Goal: Task Accomplishment & Management: Find specific page/section

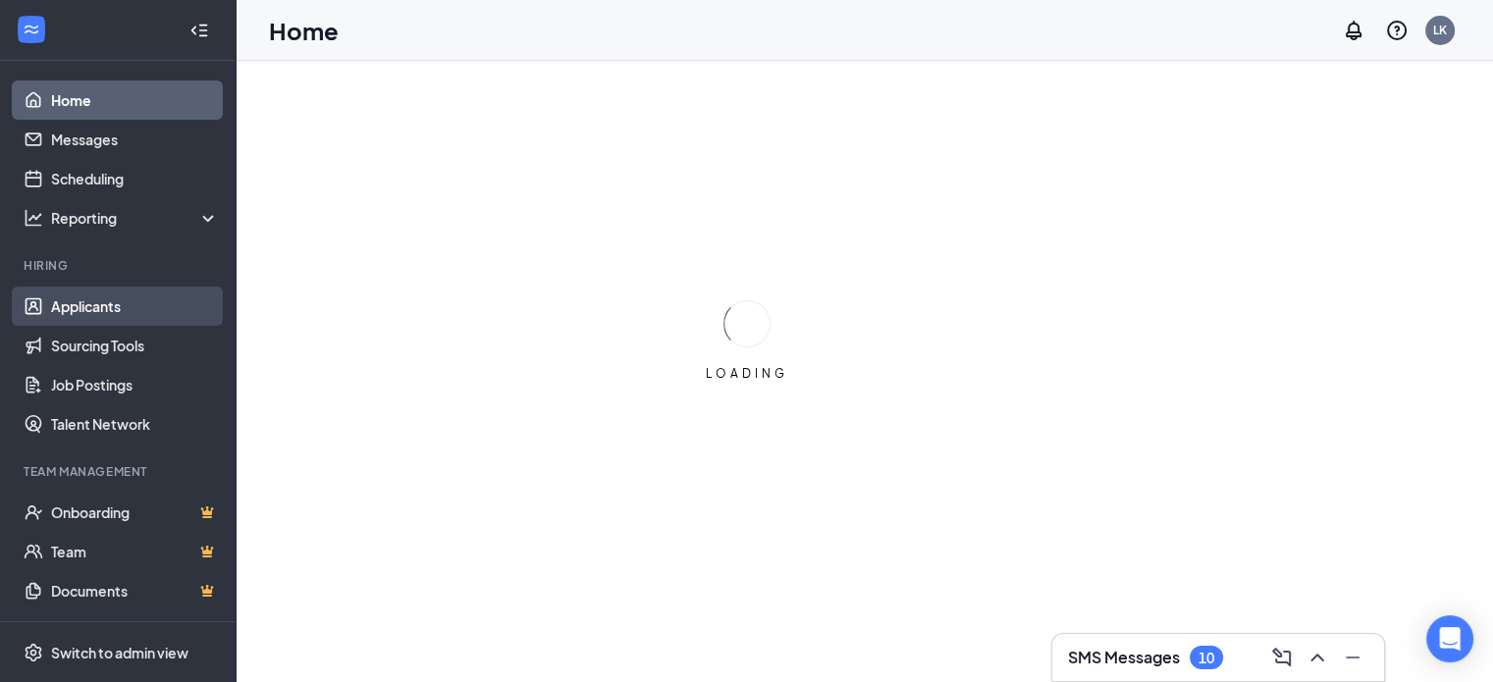
click at [90, 301] on link "Applicants" at bounding box center [135, 306] width 168 height 39
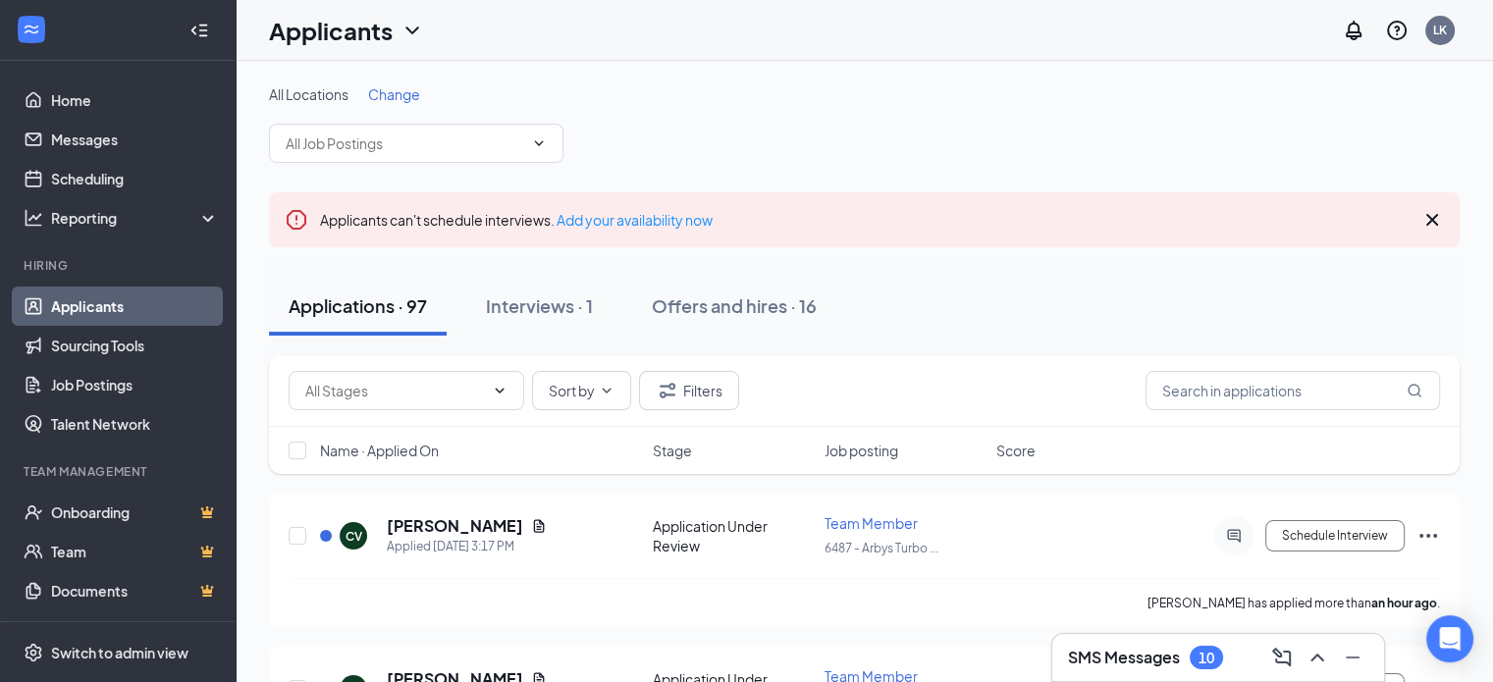
click at [362, 302] on div "Applications · 97" at bounding box center [358, 306] width 138 height 25
click at [1169, 385] on input "text" at bounding box center [1293, 390] width 295 height 39
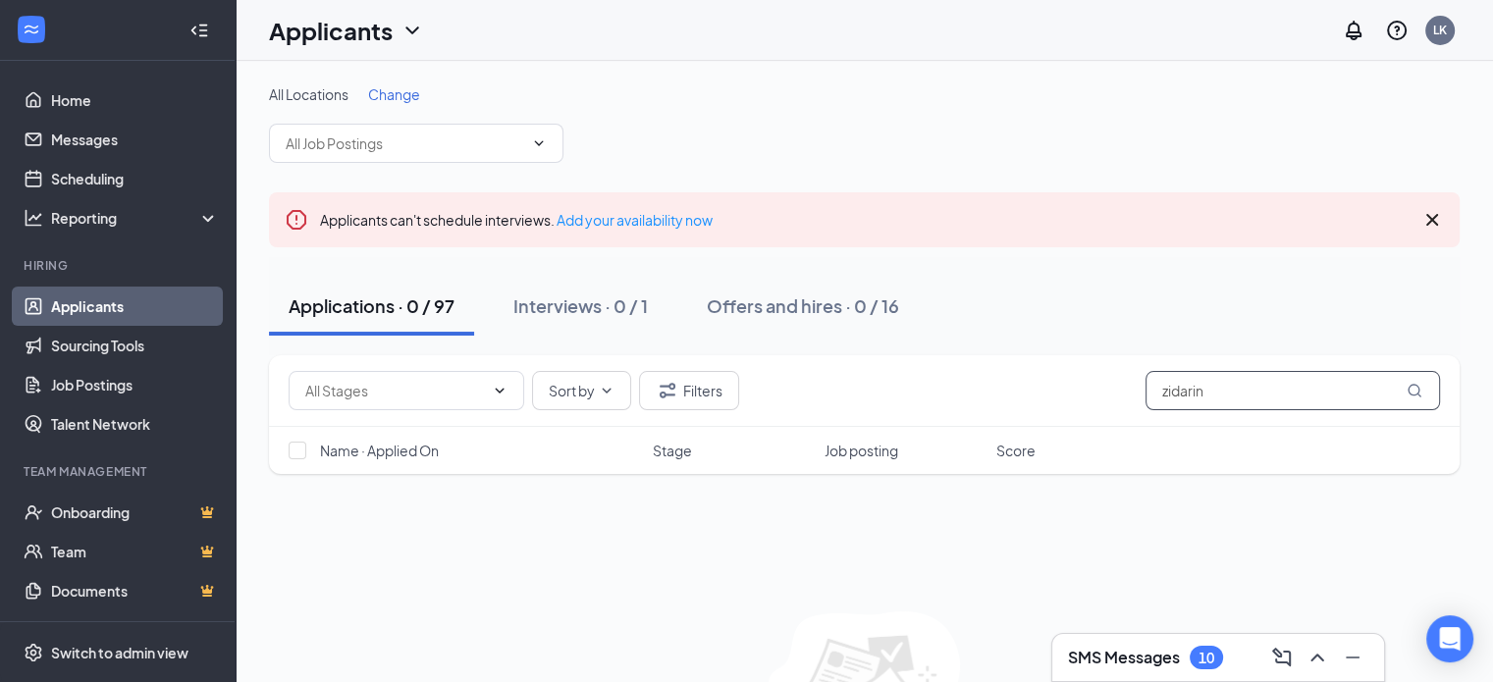
type input "zidarin"
click at [1413, 388] on icon "MagnifyingGlass" at bounding box center [1415, 391] width 16 height 16
click at [750, 301] on div "Offers and hires · 0 / 16" at bounding box center [803, 306] width 192 height 25
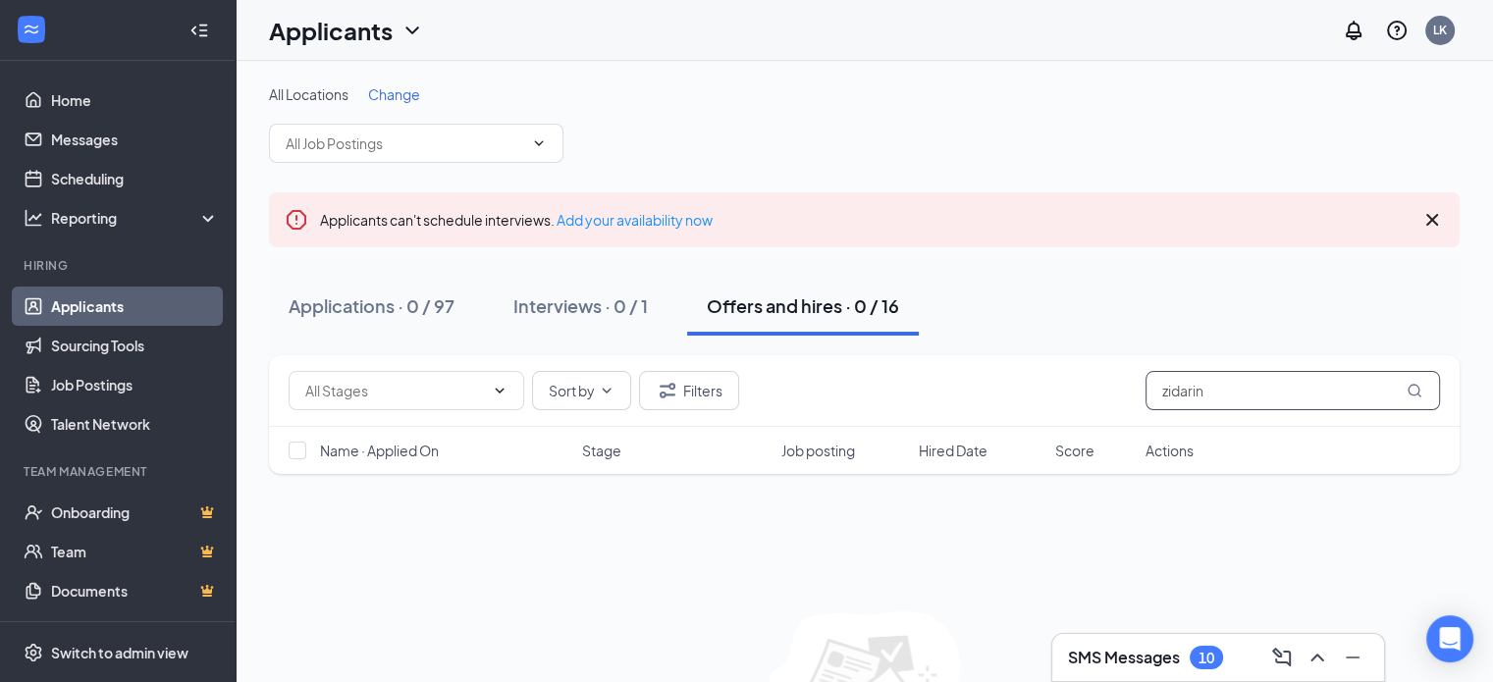
click at [1417, 389] on icon "MagnifyingGlass" at bounding box center [1415, 391] width 16 height 16
drag, startPoint x: 357, startPoint y: 299, endPoint x: 914, endPoint y: 233, distance: 560.6
click at [914, 233] on div "Applicants can't schedule interviews. Add your availability now" at bounding box center [864, 219] width 1191 height 55
click at [362, 305] on div "Applications · 0 / 97" at bounding box center [372, 306] width 166 height 25
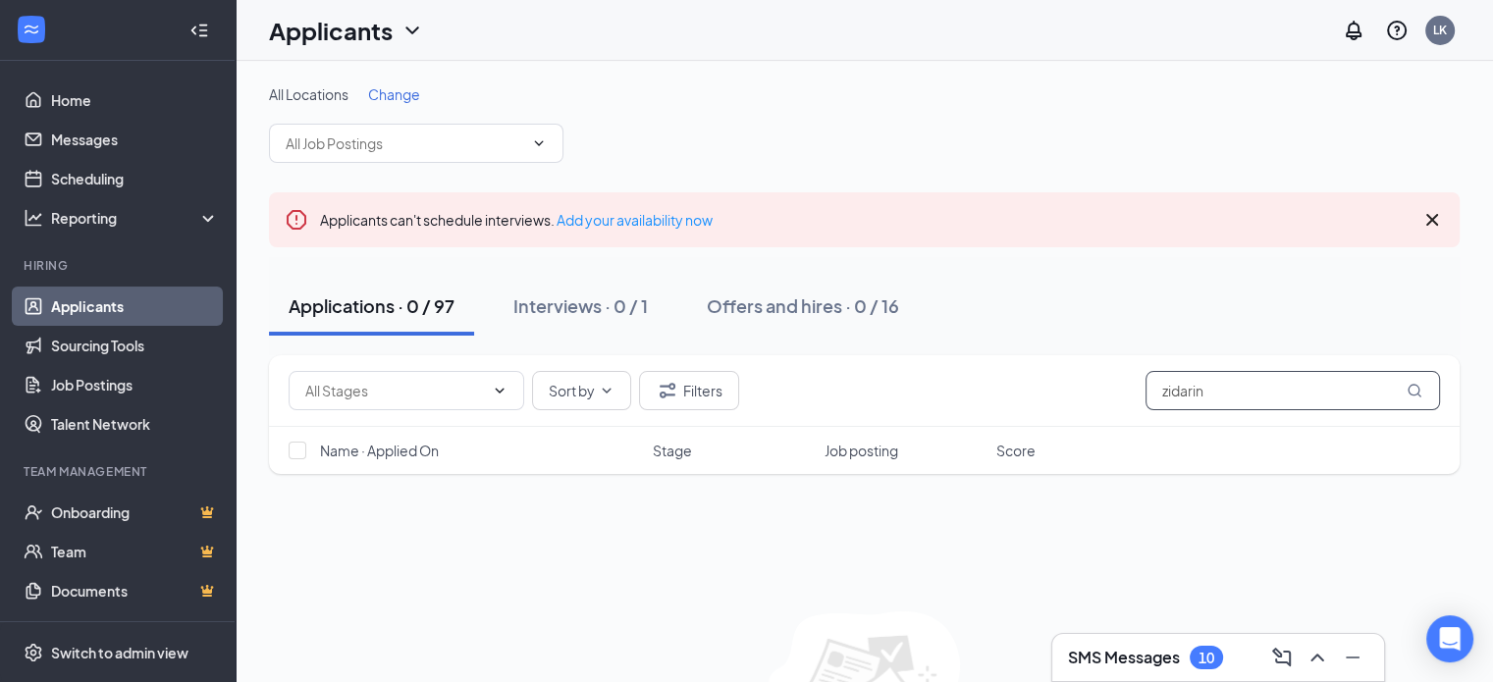
click at [1245, 398] on input "zidarin" at bounding box center [1293, 390] width 295 height 39
click at [1411, 388] on icon "MagnifyingGlass" at bounding box center [1415, 391] width 16 height 16
click at [1264, 384] on input "zidarin" at bounding box center [1293, 390] width 295 height 39
click at [1410, 388] on icon "MagnifyingGlass" at bounding box center [1415, 391] width 16 height 16
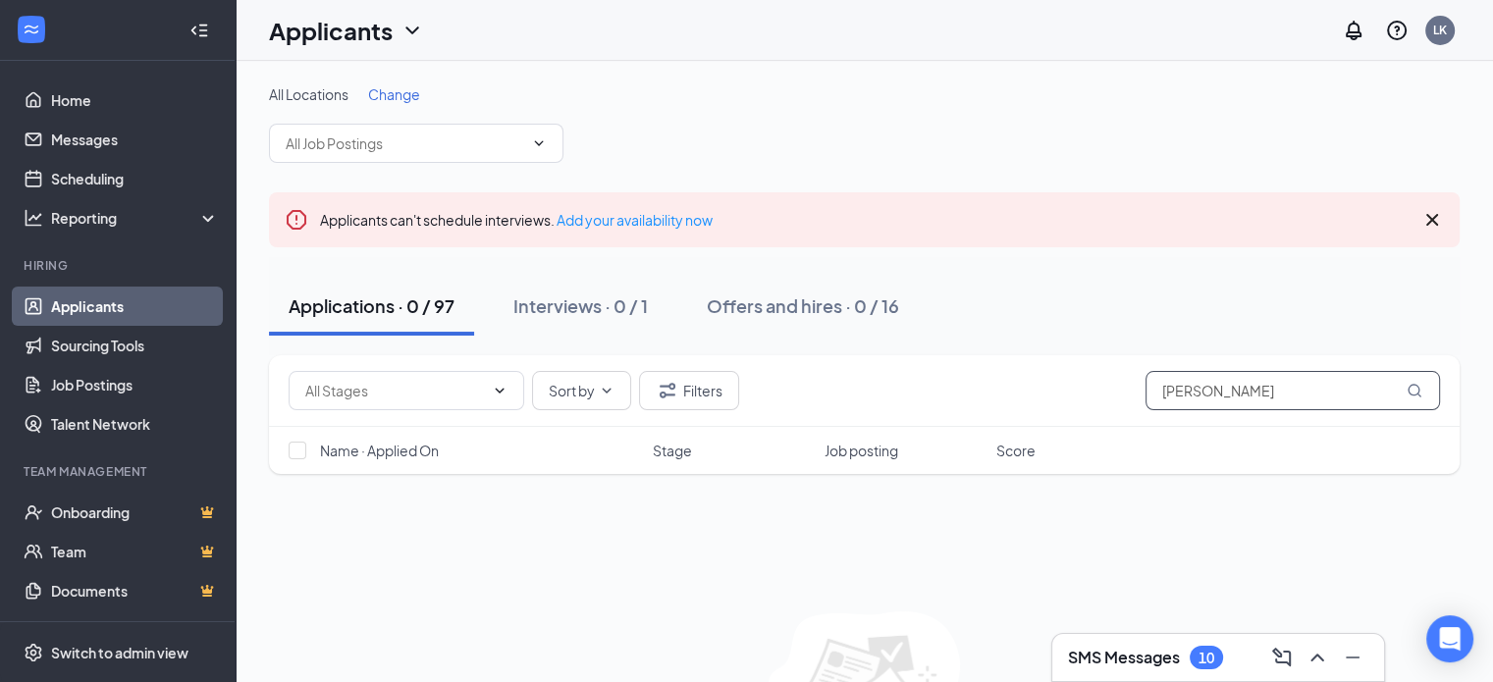
click at [1340, 386] on input "zidarin elizabeth" at bounding box center [1293, 390] width 295 height 39
type input "z"
click at [1429, 385] on input "elizabeth" at bounding box center [1293, 390] width 295 height 39
type input "elizabeth"
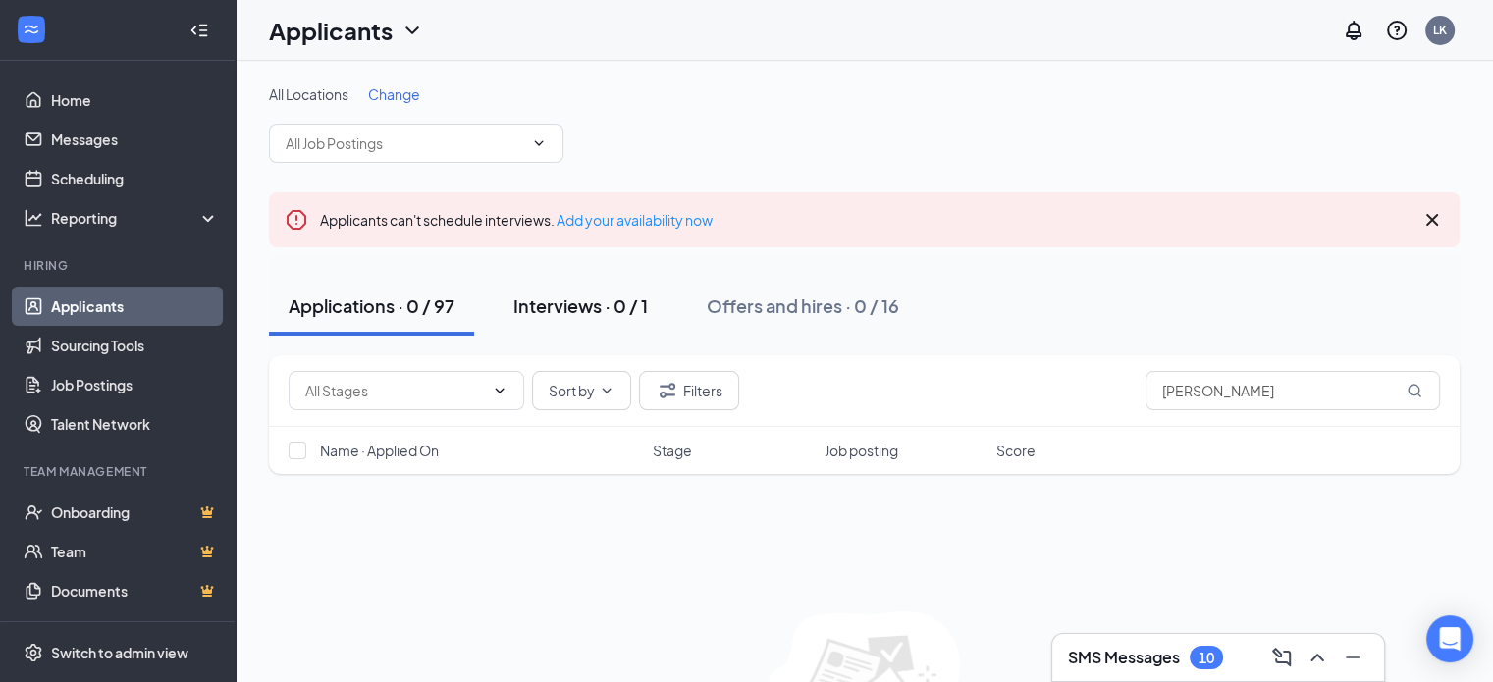
click at [575, 301] on div "Interviews · 0 / 1" at bounding box center [580, 306] width 134 height 25
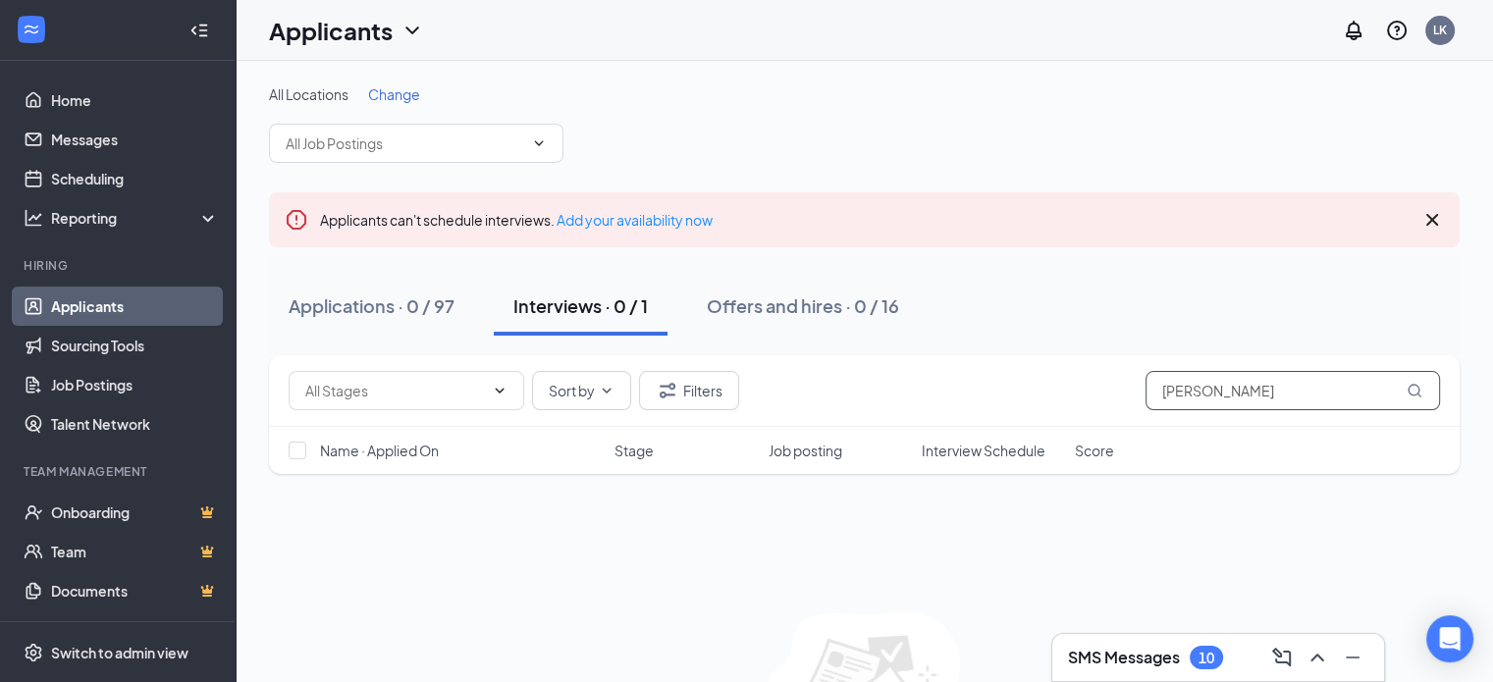
click at [1268, 389] on input "elizabeth" at bounding box center [1293, 390] width 295 height 39
type input "e"
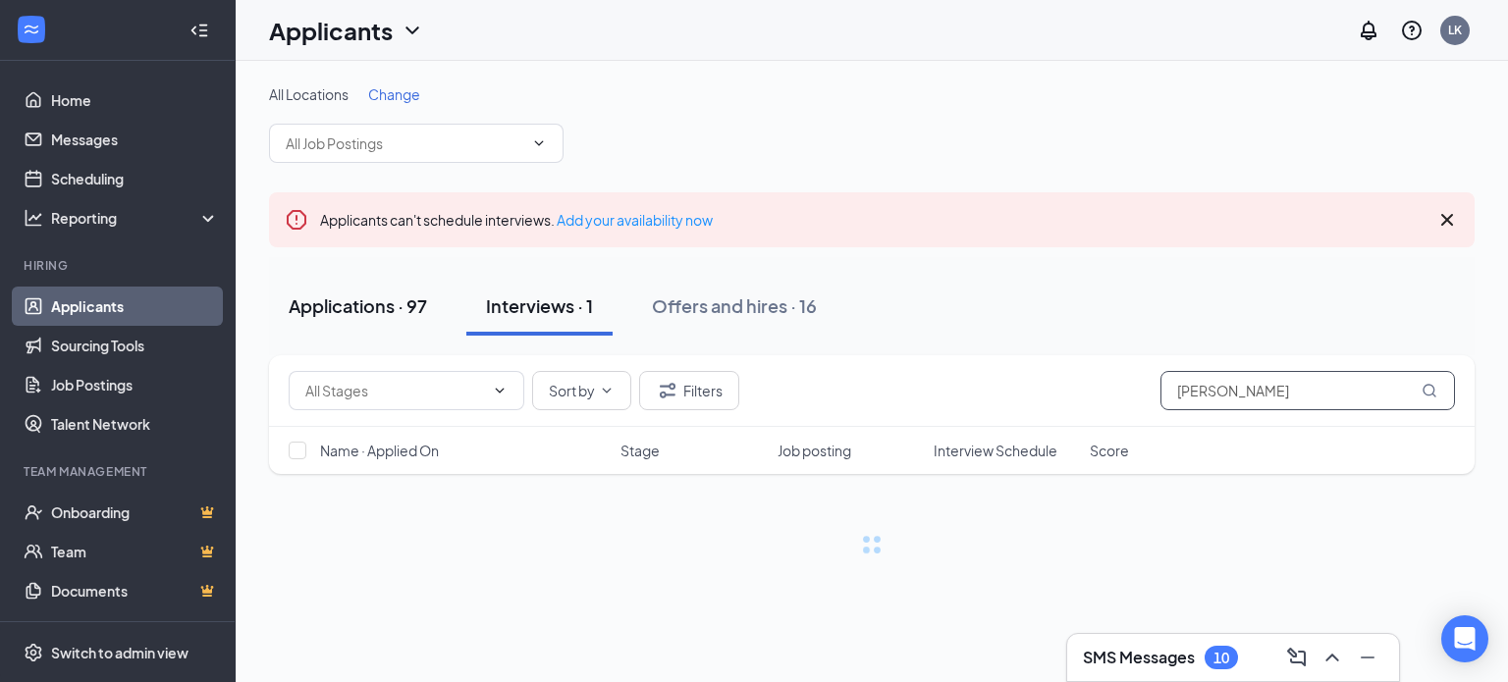
type input "clark"
click at [313, 299] on div "Applications · 97" at bounding box center [358, 306] width 138 height 25
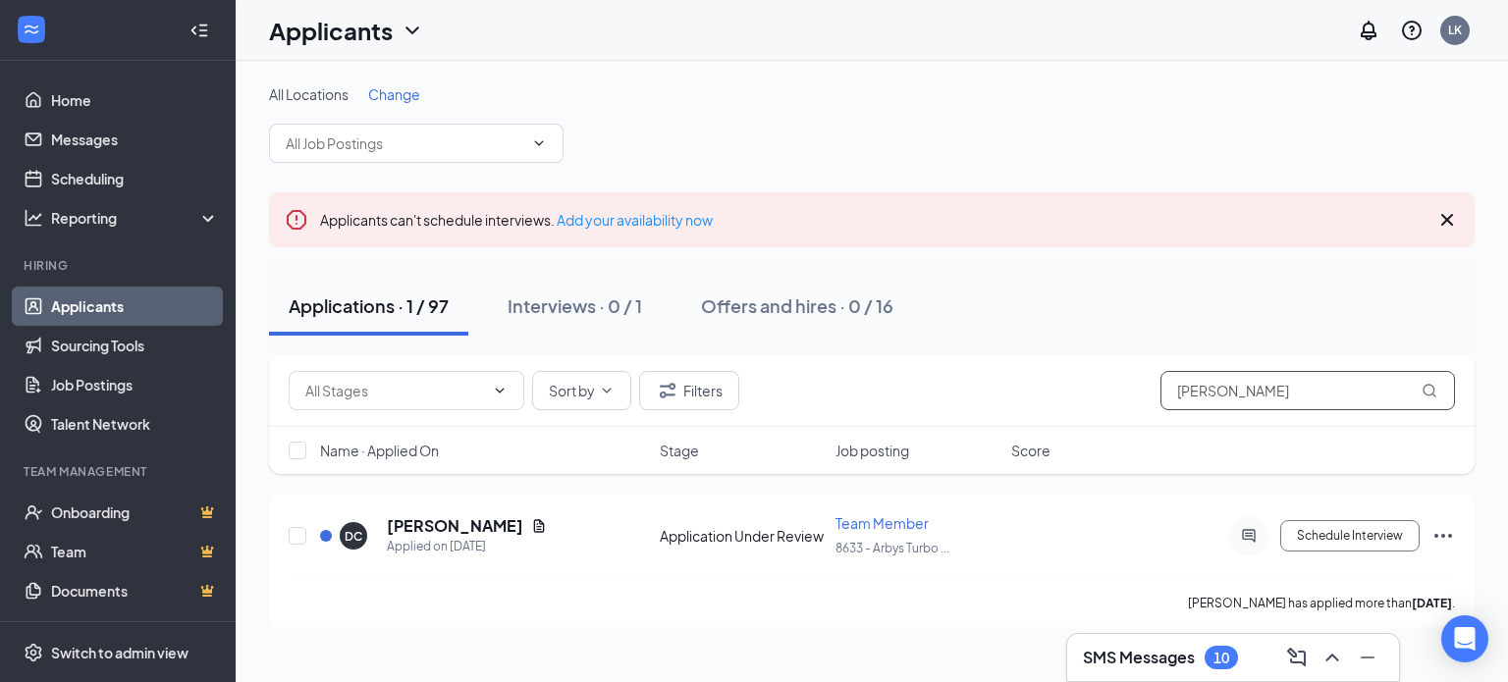
click at [1217, 388] on input "clark" at bounding box center [1307, 390] width 295 height 39
type input "c"
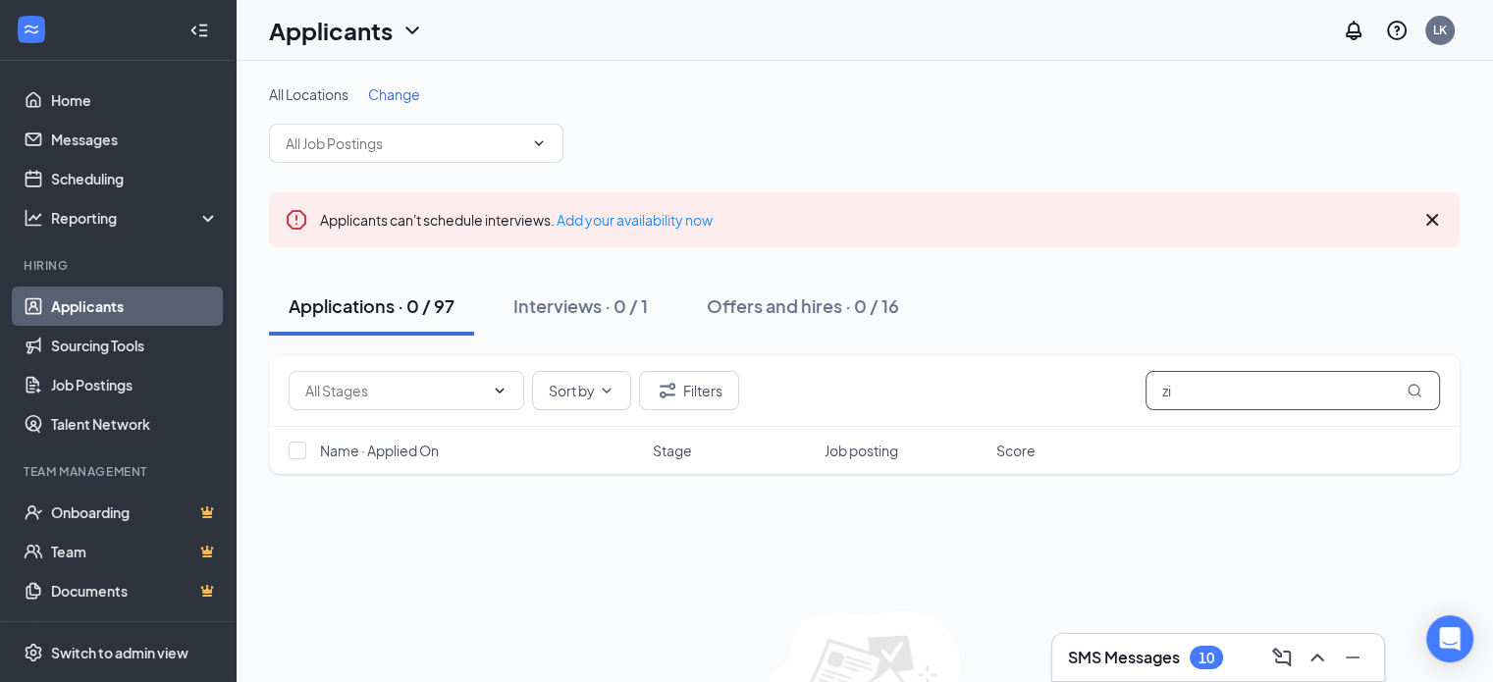
type input "z"
type input "Zidarin"
click at [1410, 387] on icon "MagnifyingGlass" at bounding box center [1414, 390] width 13 height 13
click at [816, 304] on div "Offers and hires · 0 / 16" at bounding box center [803, 306] width 192 height 25
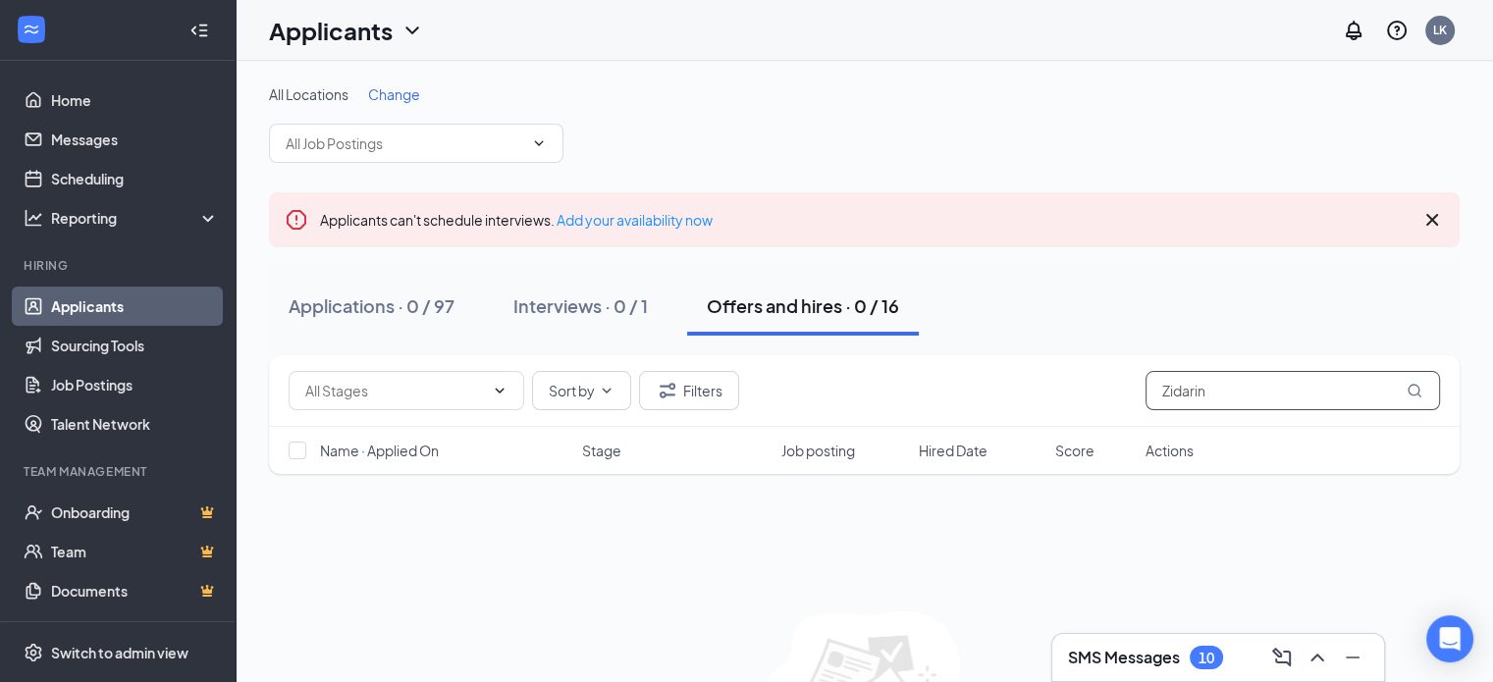
click at [1410, 384] on icon "MagnifyingGlass" at bounding box center [1415, 391] width 16 height 16
click at [548, 301] on div "Interviews · 0 / 1" at bounding box center [580, 306] width 134 height 25
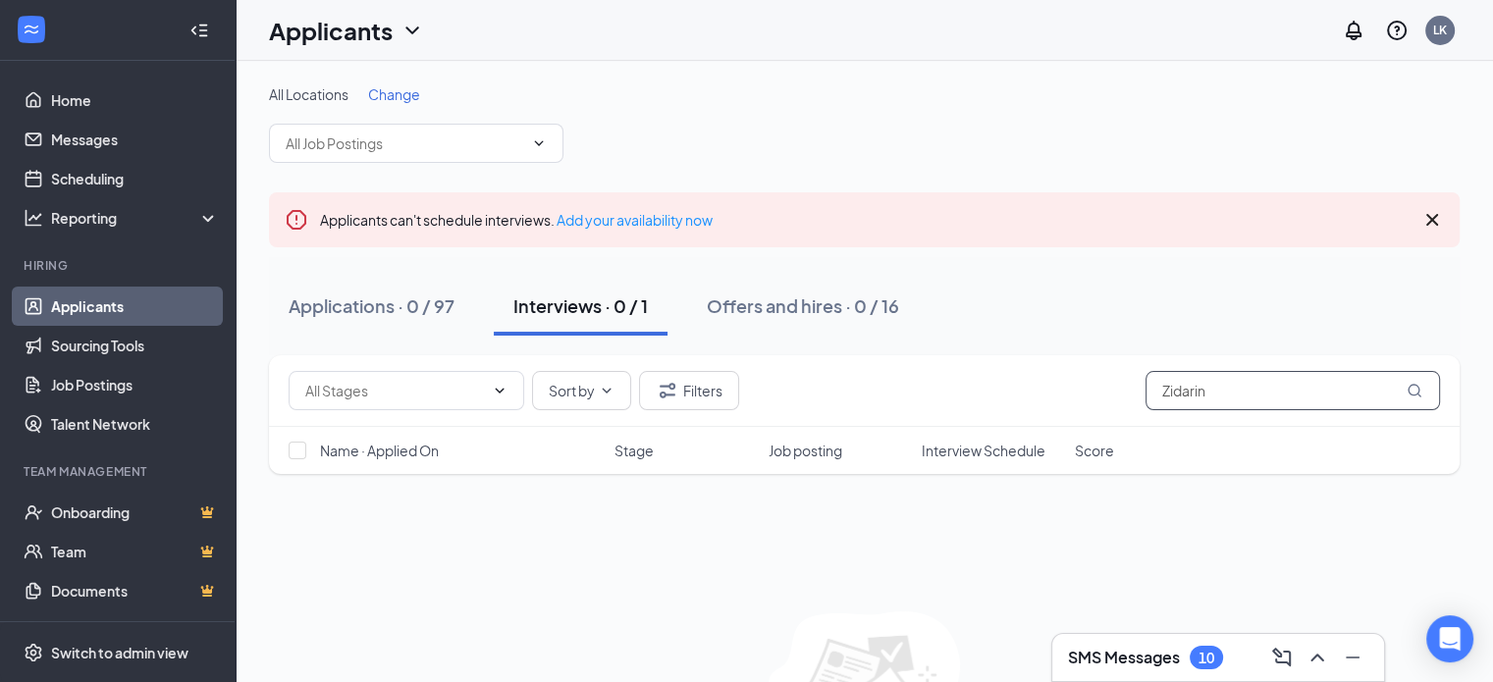
click at [1414, 390] on icon "MagnifyingGlass" at bounding box center [1415, 391] width 16 height 16
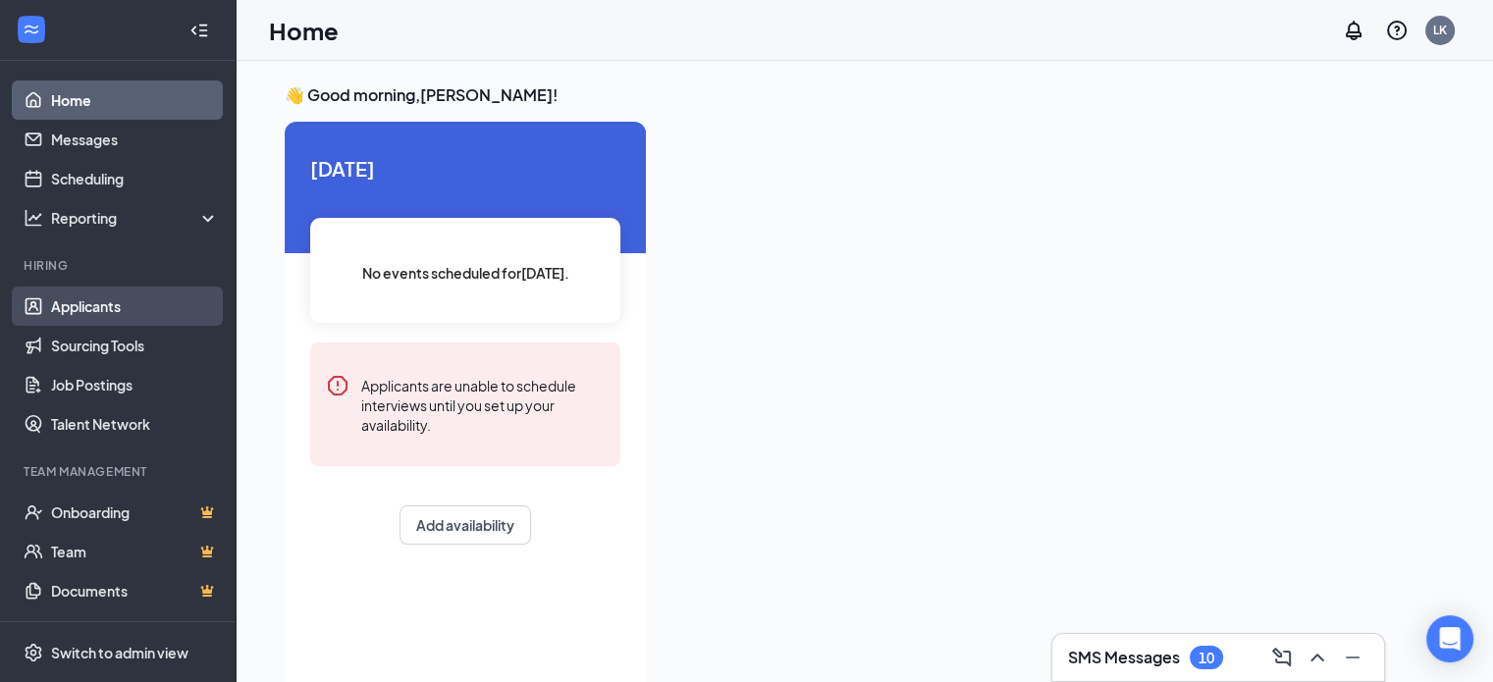
click at [94, 303] on link "Applicants" at bounding box center [135, 306] width 168 height 39
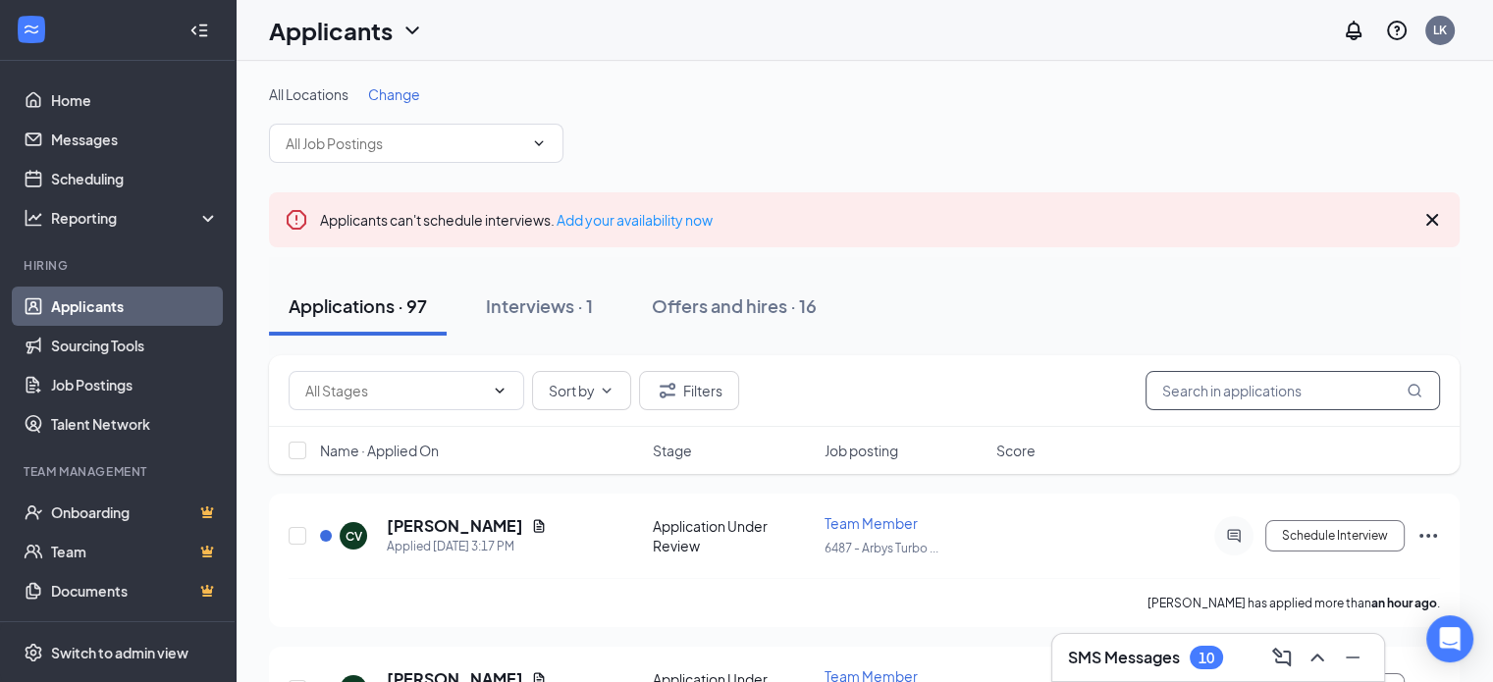
click at [1190, 390] on input "text" at bounding box center [1293, 390] width 295 height 39
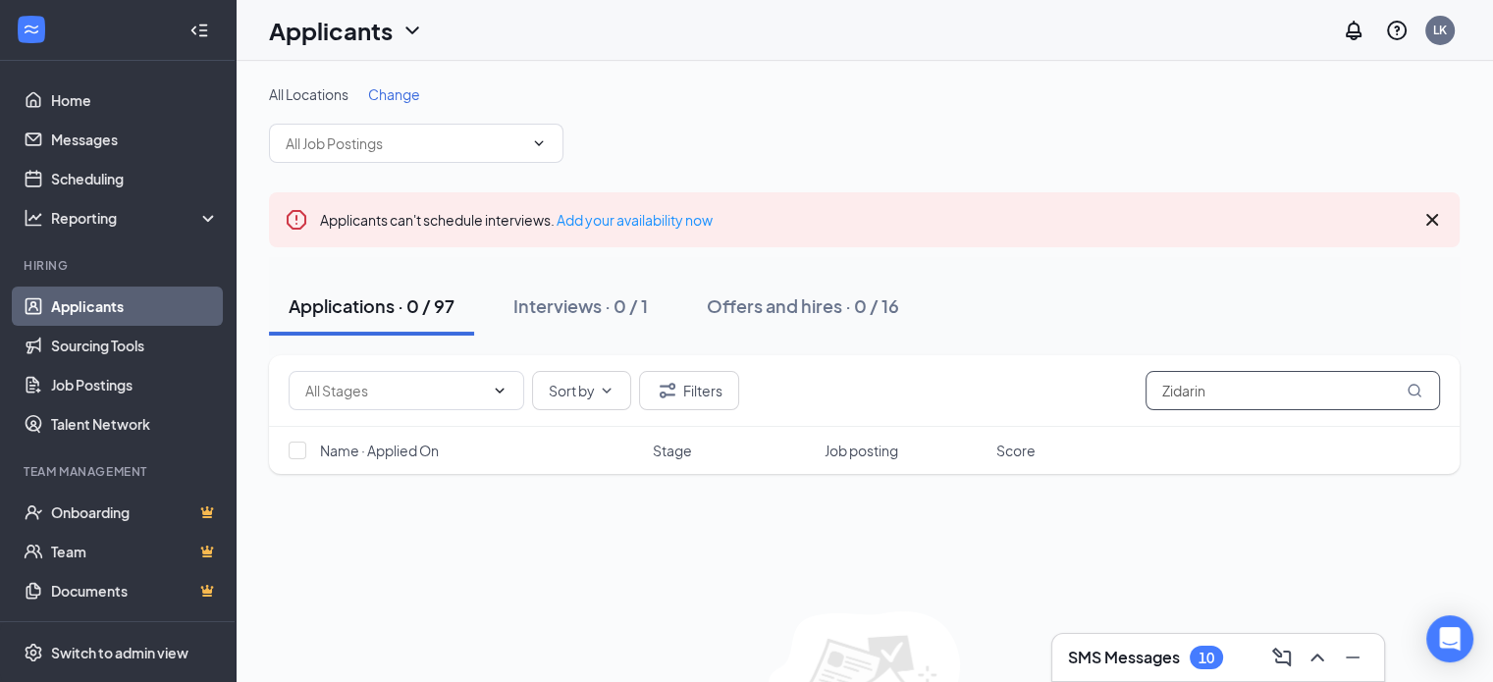
type input "Zidarin"
click at [1414, 389] on icon "MagnifyingGlass" at bounding box center [1415, 391] width 16 height 16
click at [580, 301] on div "Interviews · 0 / 1" at bounding box center [580, 306] width 134 height 25
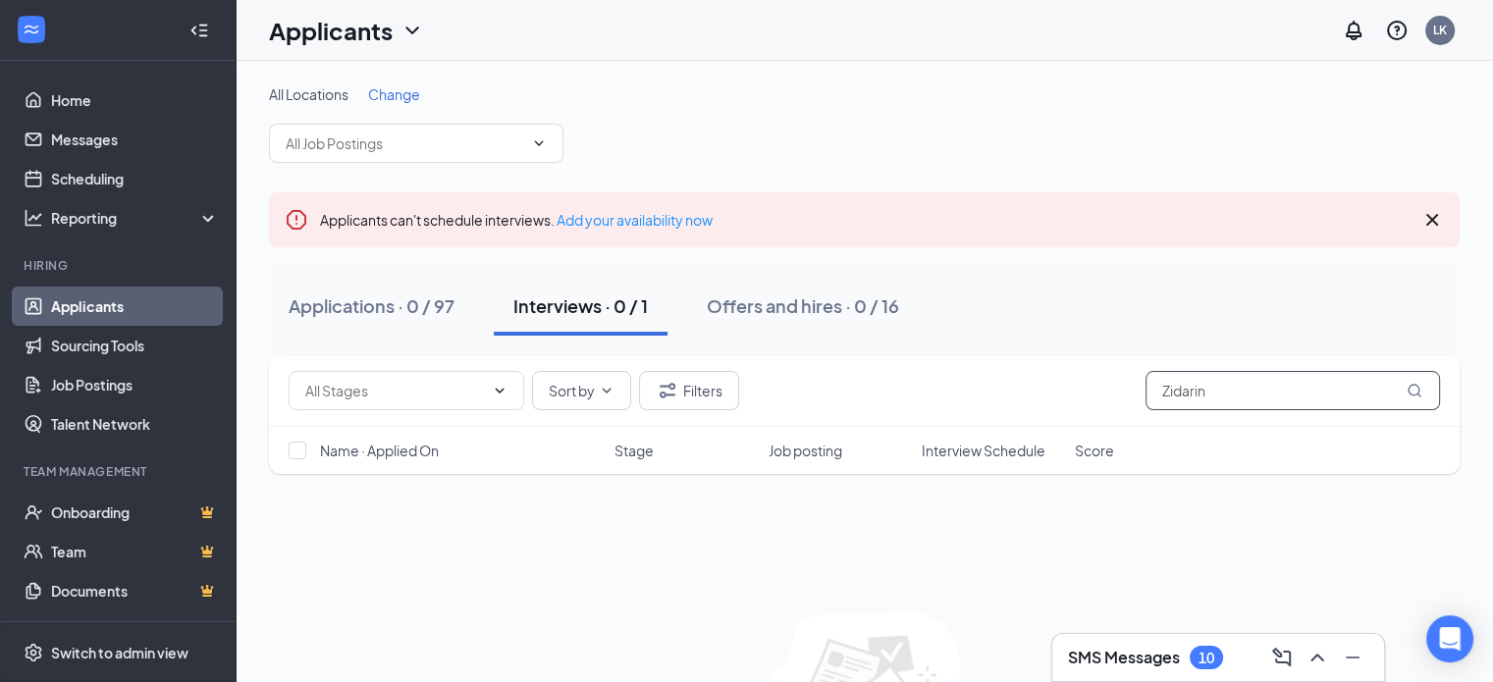
click at [1412, 389] on icon "MagnifyingGlass" at bounding box center [1415, 391] width 16 height 16
click at [827, 303] on div "Offers and hires · 0 / 16" at bounding box center [803, 306] width 192 height 25
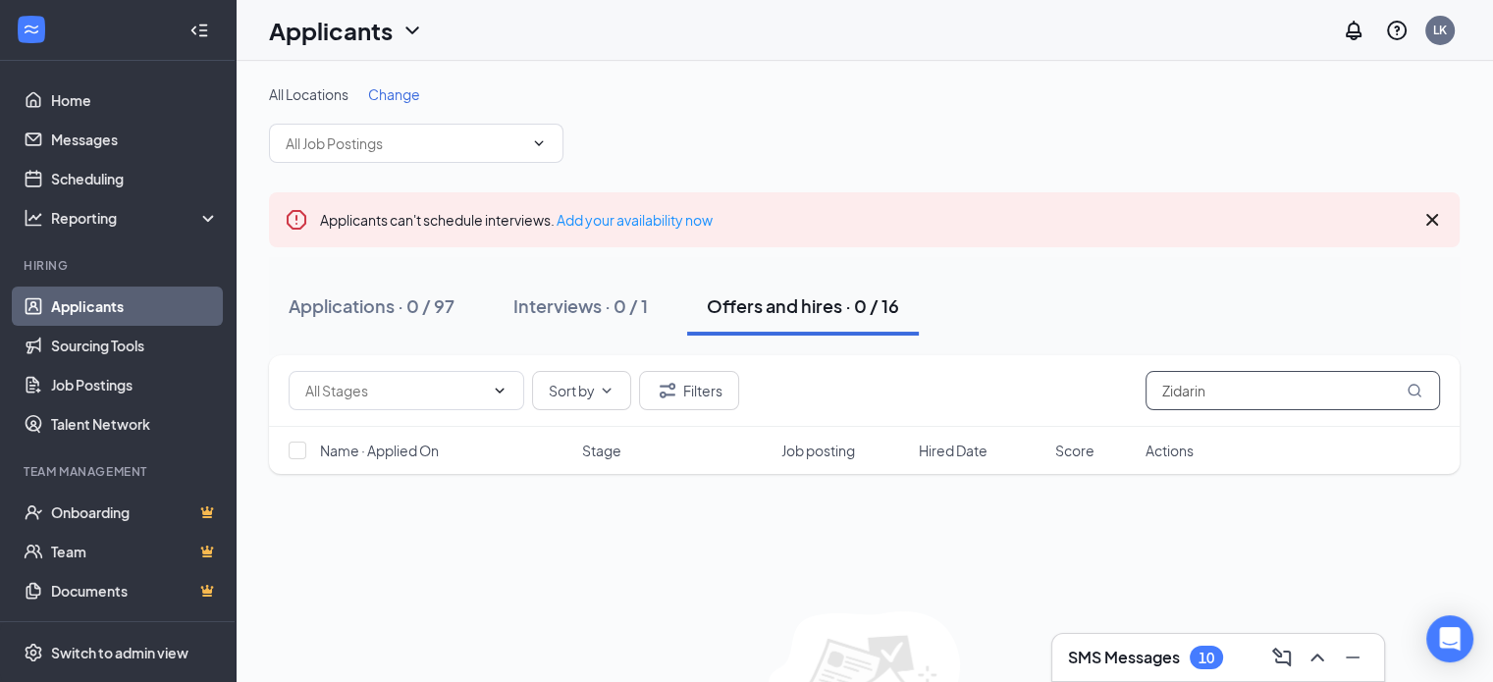
click at [1414, 390] on icon "MagnifyingGlass" at bounding box center [1415, 391] width 16 height 16
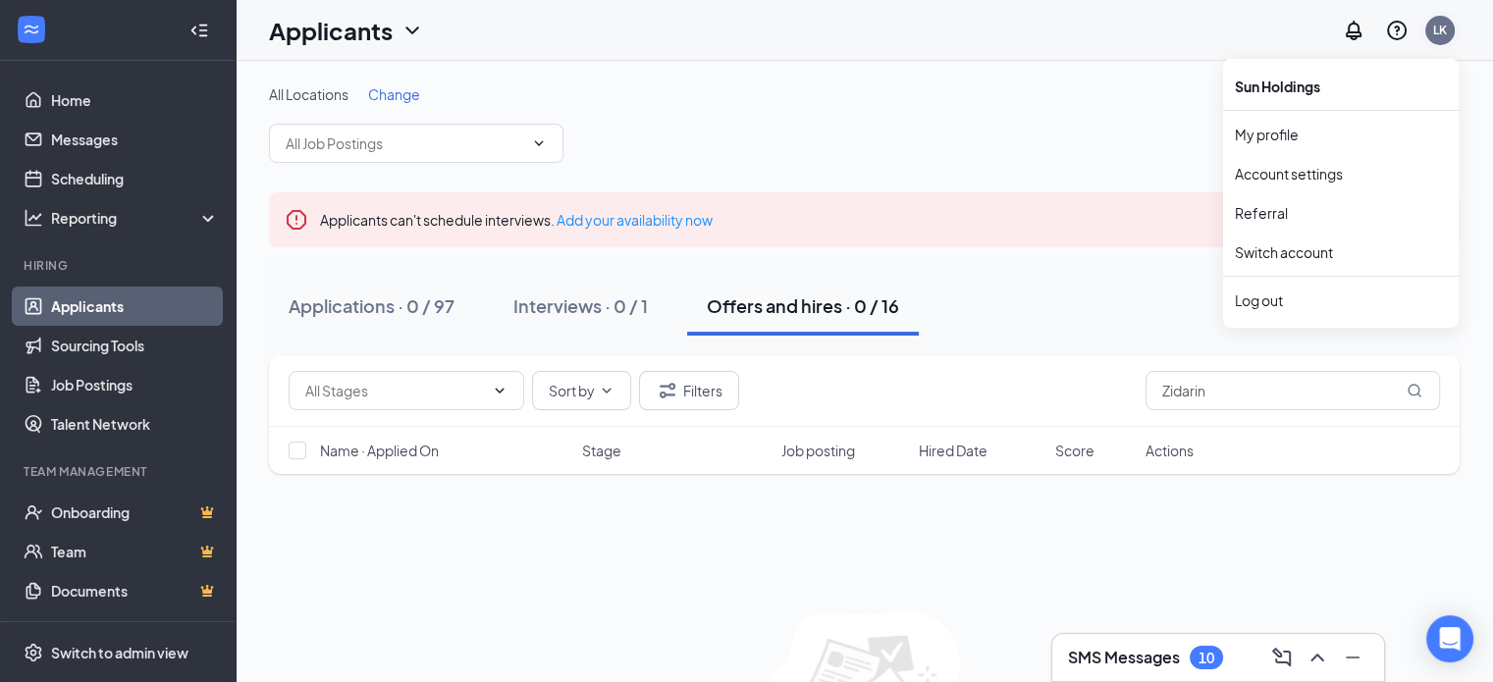
click at [1433, 27] on div "LK" at bounding box center [1440, 30] width 14 height 17
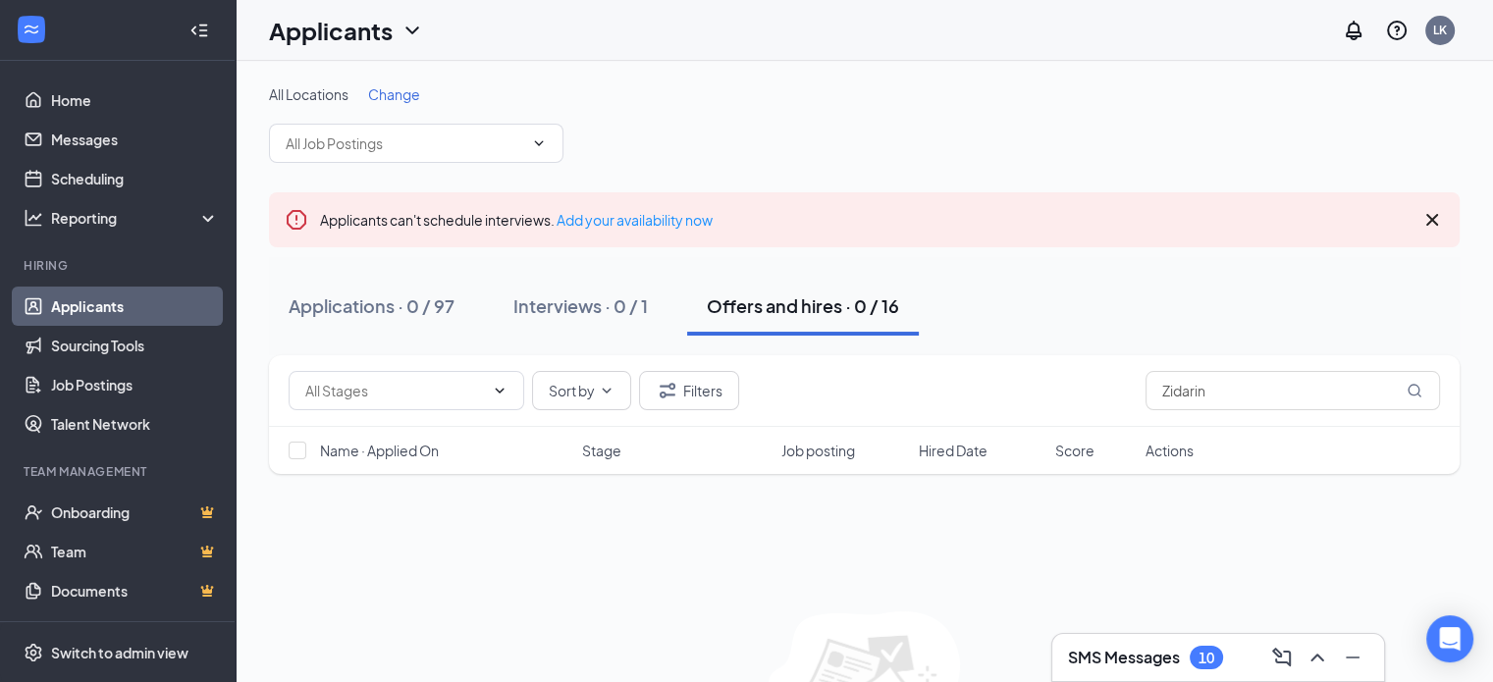
click at [404, 94] on span "Change" at bounding box center [394, 94] width 52 height 18
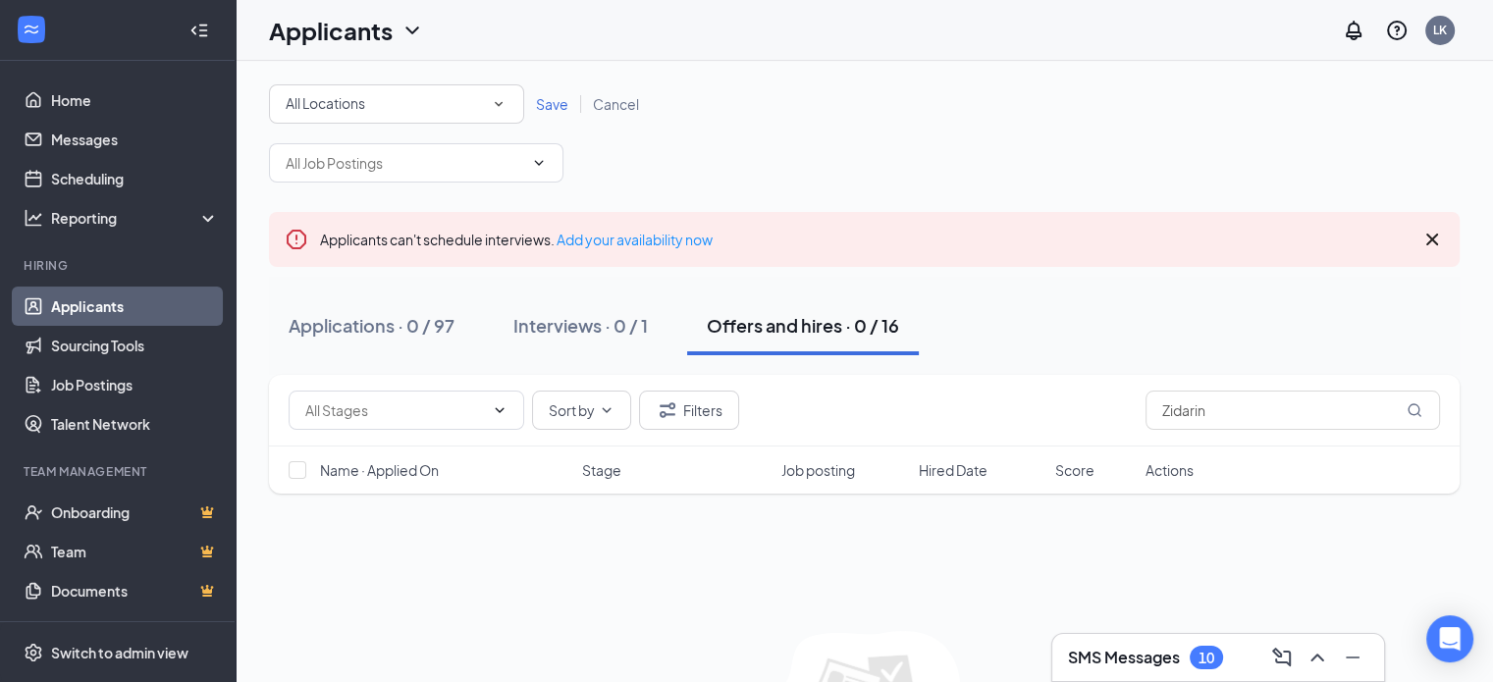
click at [495, 103] on icon "SmallChevronDown" at bounding box center [499, 104] width 18 height 18
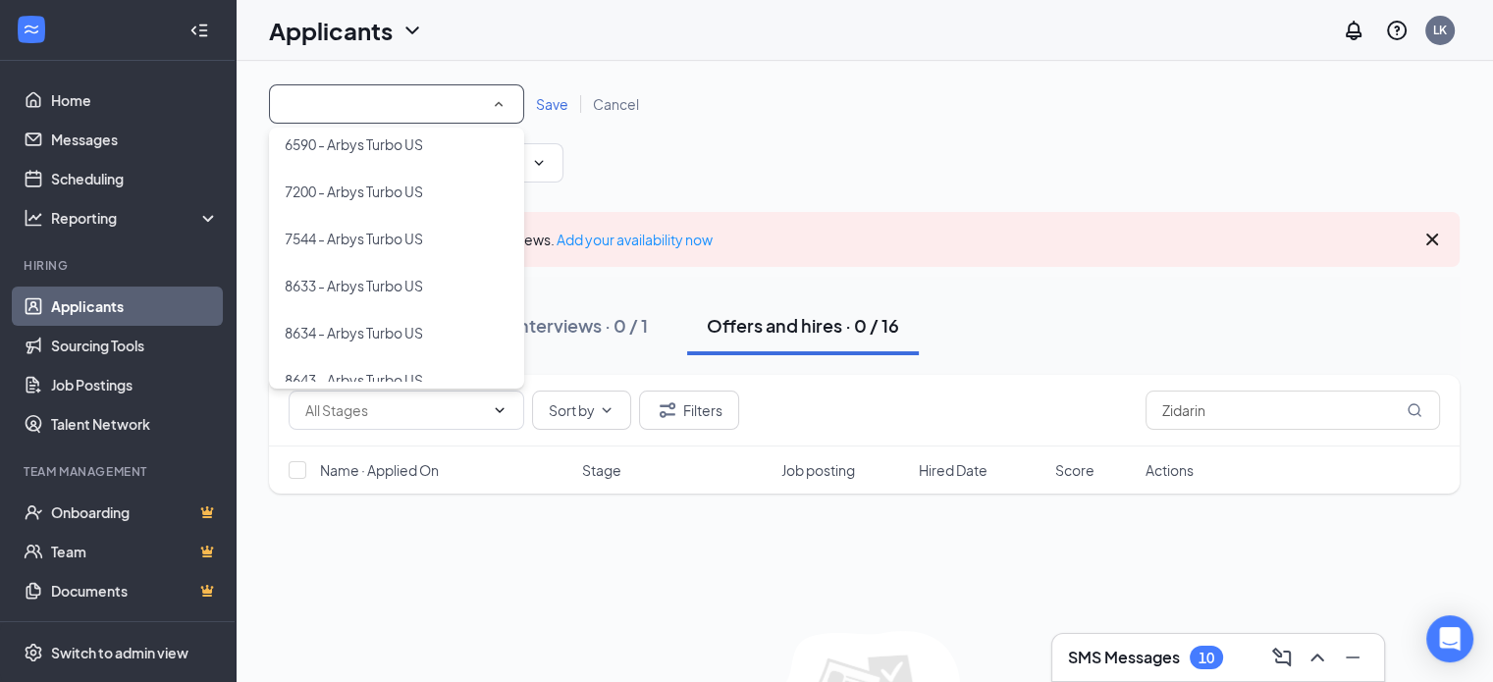
scroll to position [225, 0]
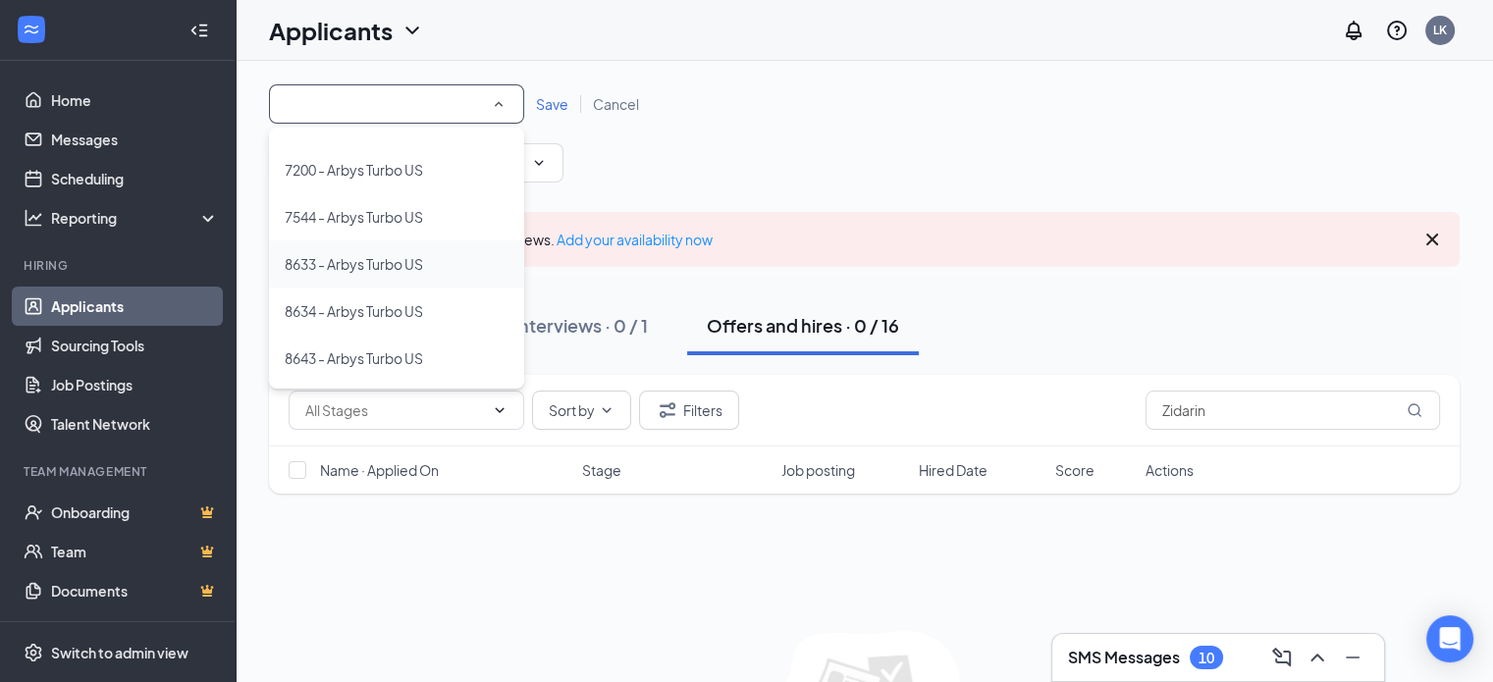
click at [340, 257] on span "8633 - Arbys Turbo US" at bounding box center [354, 264] width 138 height 18
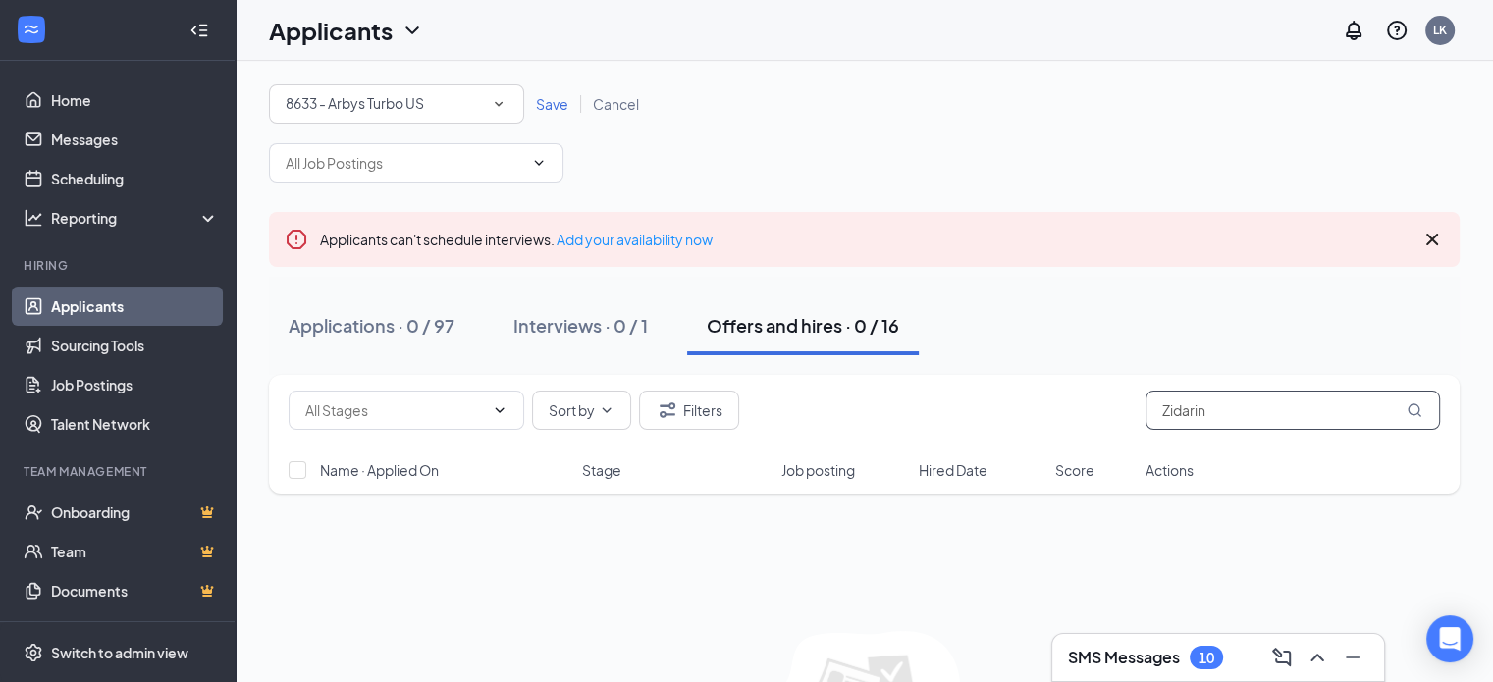
click at [1413, 407] on icon "MagnifyingGlass" at bounding box center [1415, 410] width 16 height 16
click at [346, 322] on div "Applications · 0 / 97" at bounding box center [372, 325] width 166 height 25
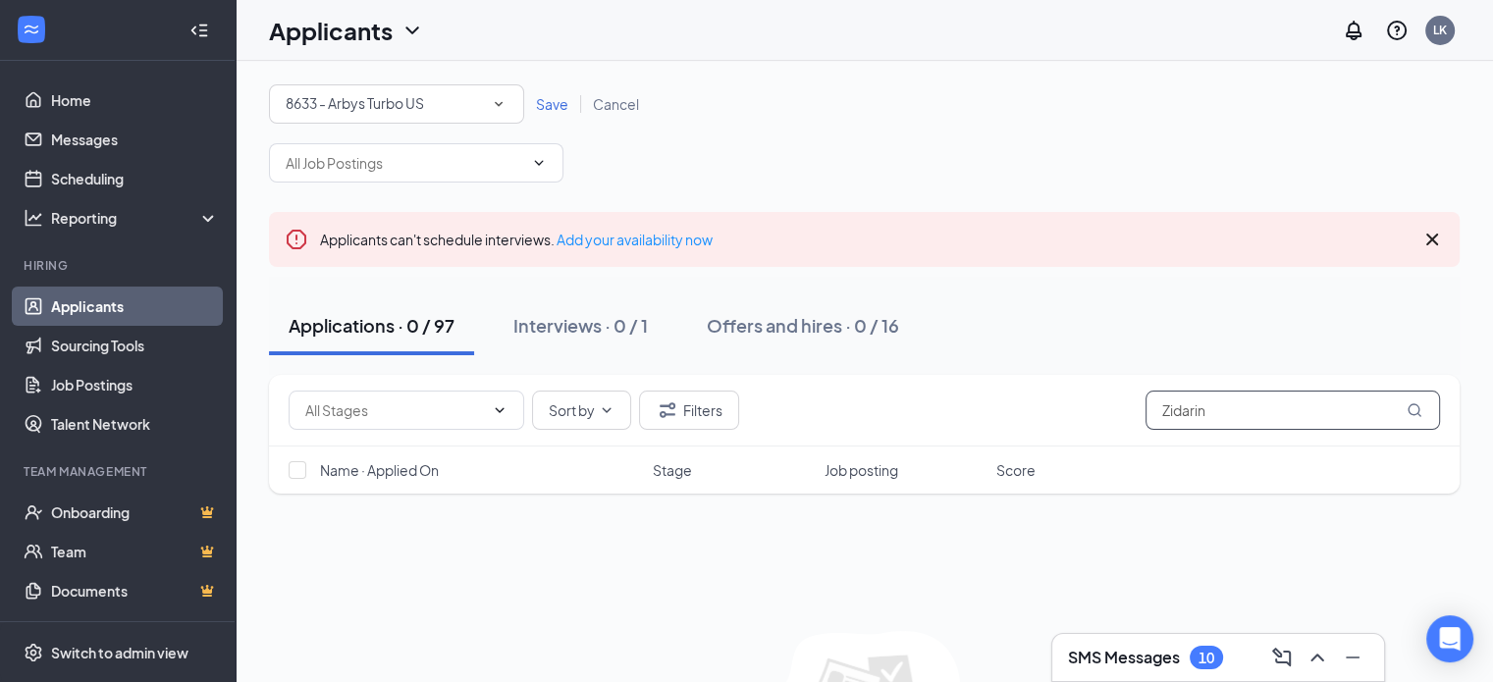
click at [1411, 406] on icon "MagnifyingGlass" at bounding box center [1415, 410] width 16 height 16
click at [1048, 358] on div "Applications · 0 / 97 Interviews · 0 / 1 Offers and hires · 0 / 16" at bounding box center [864, 326] width 1191 height 98
